Goal: Information Seeking & Learning: Learn about a topic

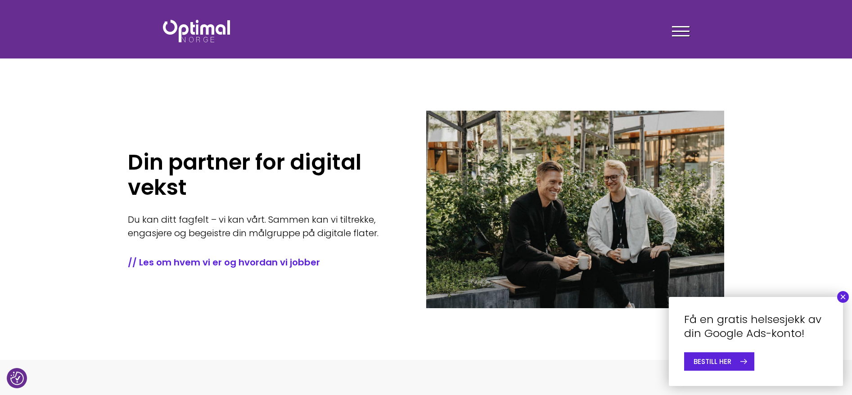
click at [682, 30] on div at bounding box center [681, 33] width 18 height 23
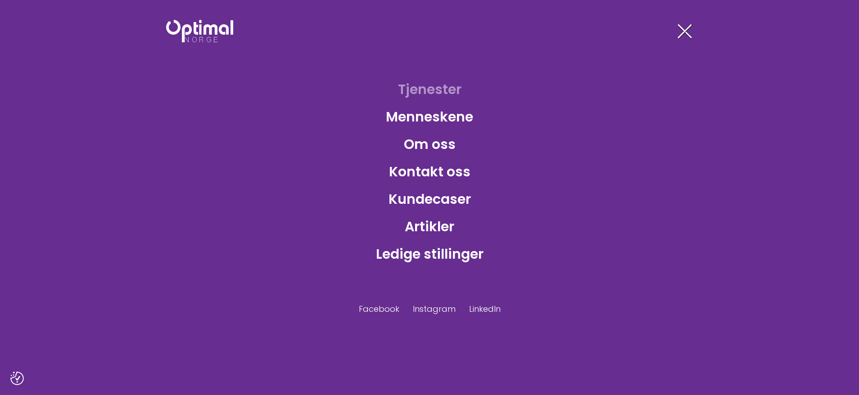
click at [427, 93] on link "Tjenester" at bounding box center [430, 89] width 78 height 29
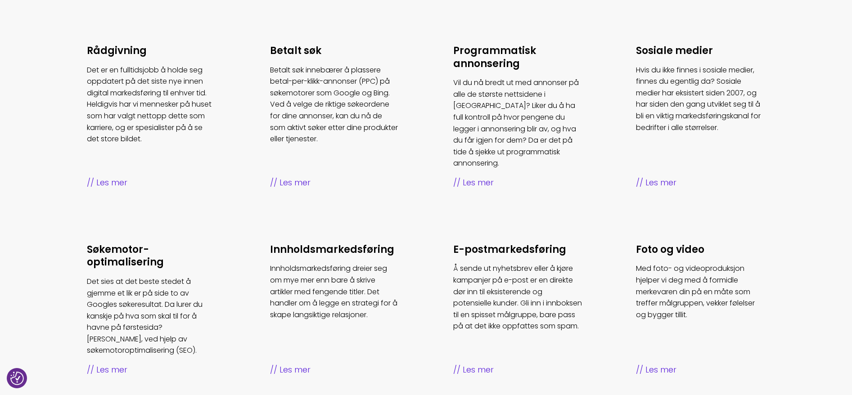
scroll to position [405, 0]
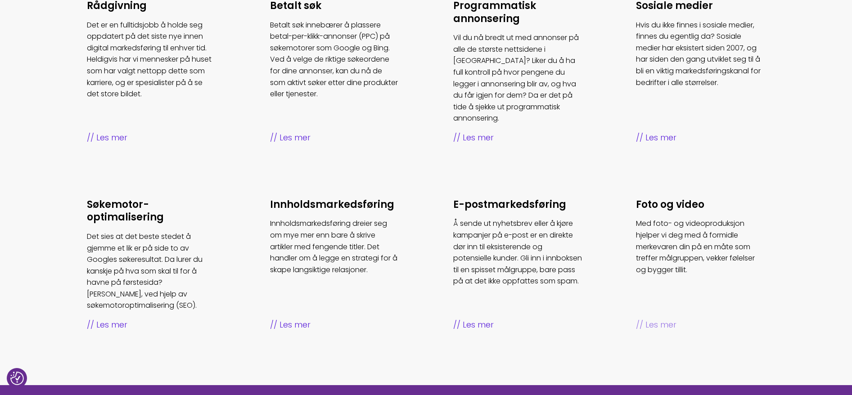
click at [683, 198] on h3 "Foto og video" at bounding box center [700, 204] width 129 height 13
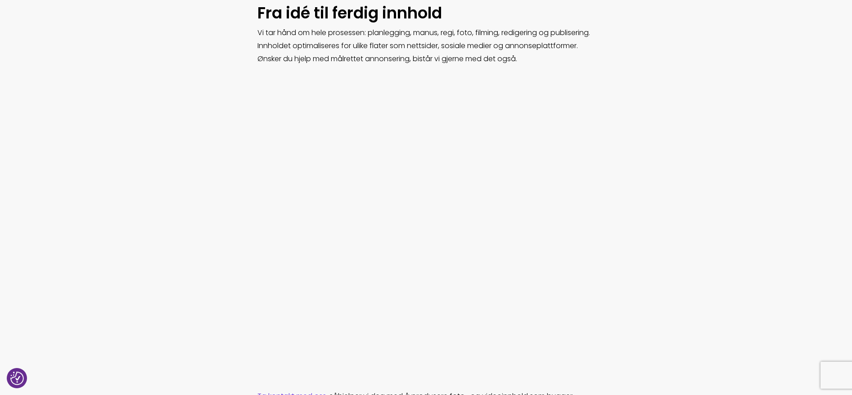
scroll to position [810, 0]
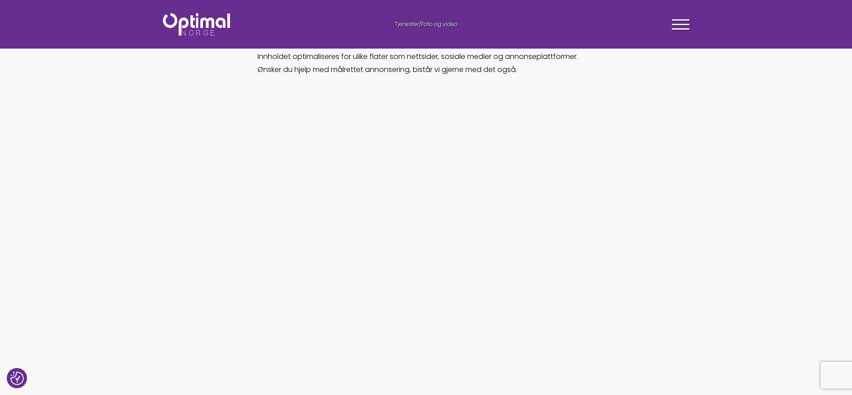
click at [783, 147] on section at bounding box center [426, 239] width 852 height 288
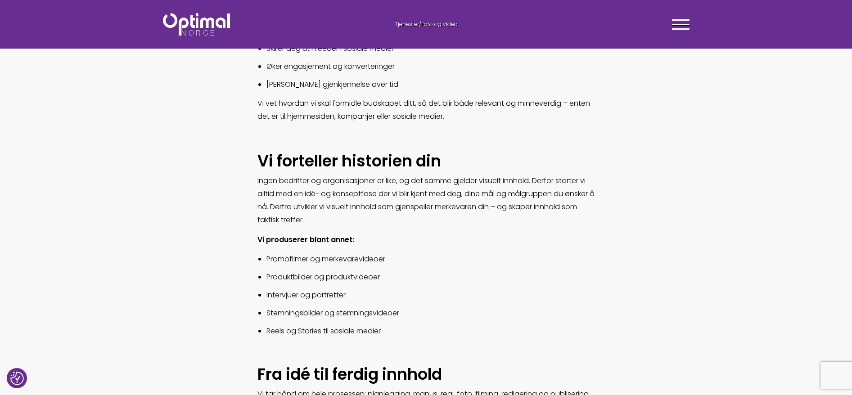
scroll to position [405, 0]
